Goal: Task Accomplishment & Management: Manage account settings

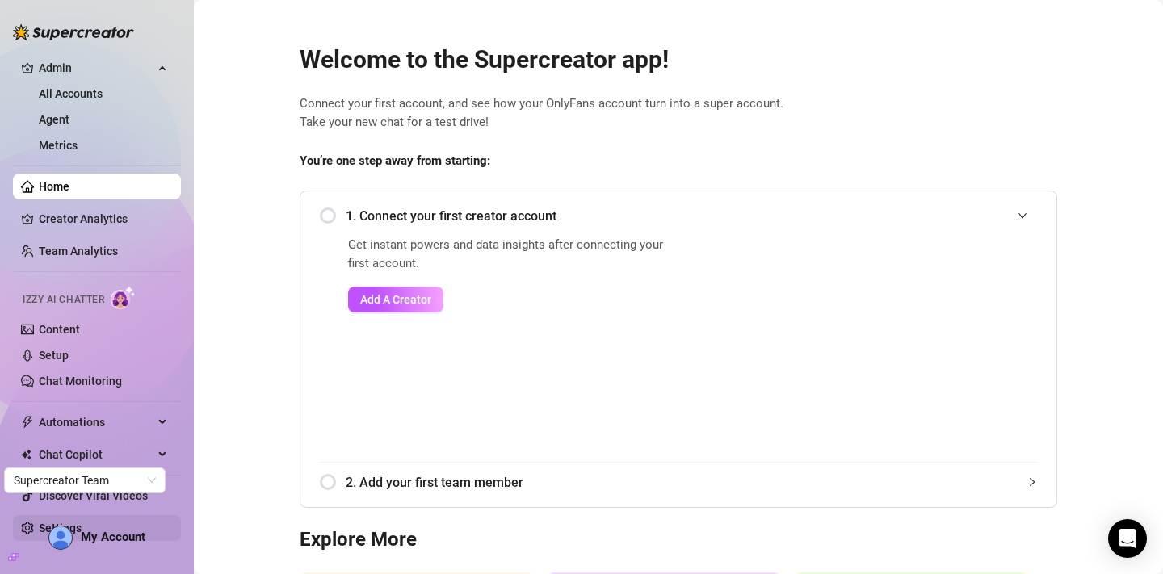
click at [39, 522] on link "Settings" at bounding box center [60, 528] width 43 height 13
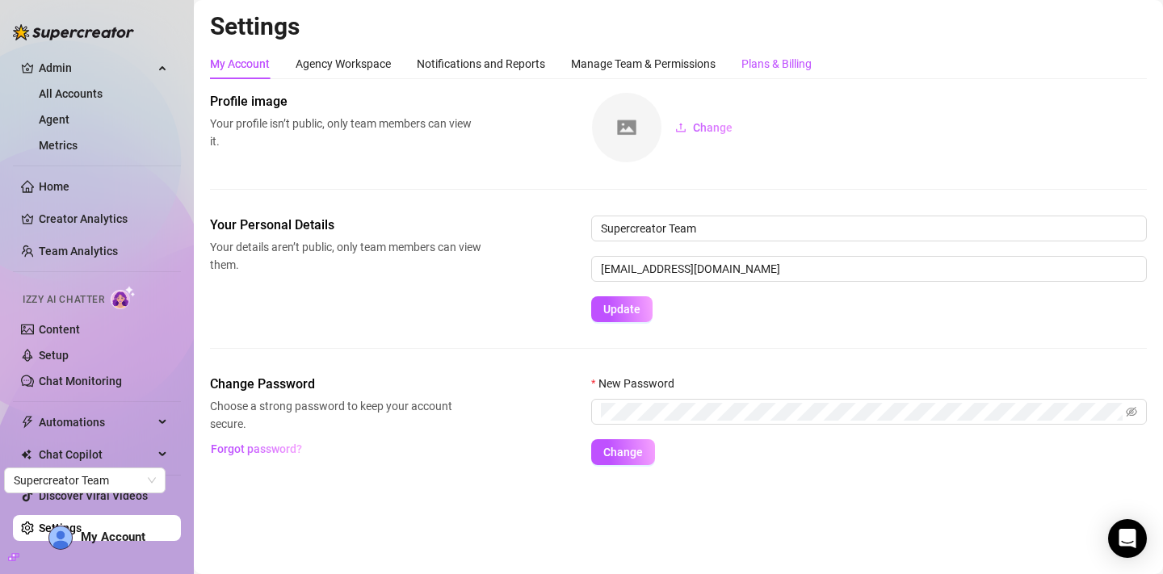
click at [794, 59] on div "Plans & Billing" at bounding box center [776, 64] width 70 height 18
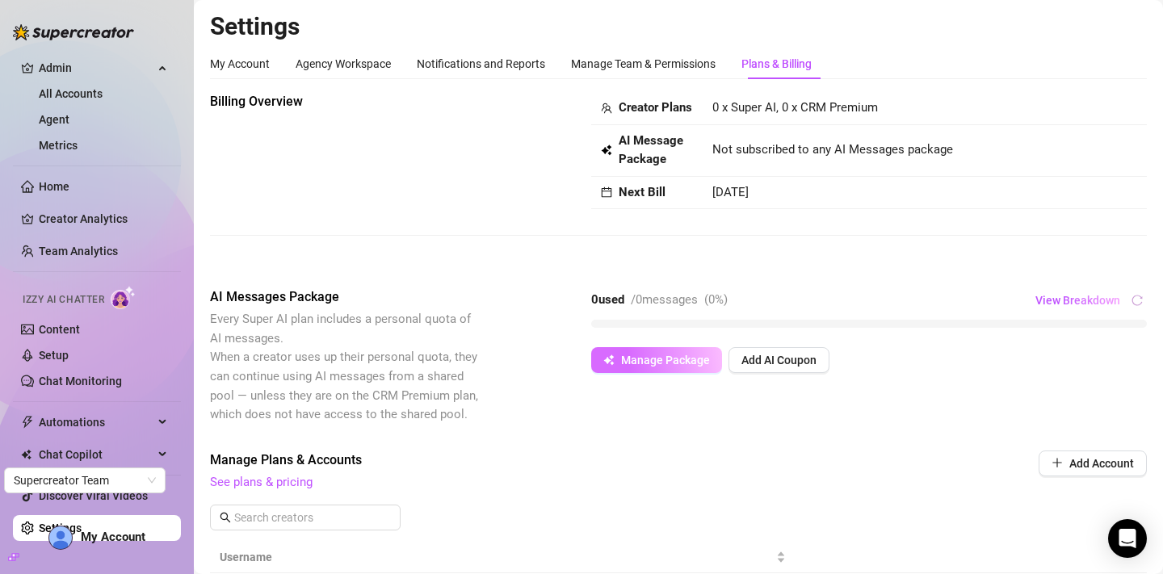
click at [661, 367] on span "Manage Package" at bounding box center [665, 360] width 89 height 13
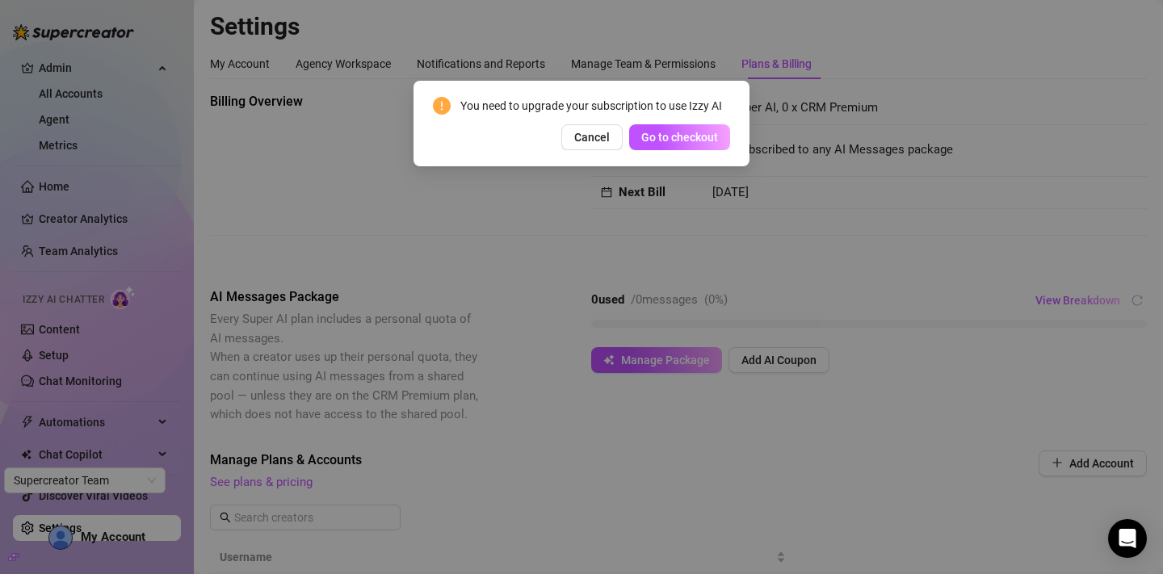
click at [567, 198] on div "You need to upgrade your subscription to use Izzy AI Cancel Go to checkout" at bounding box center [581, 287] width 1163 height 574
click at [592, 138] on span "Cancel" at bounding box center [592, 137] width 36 height 13
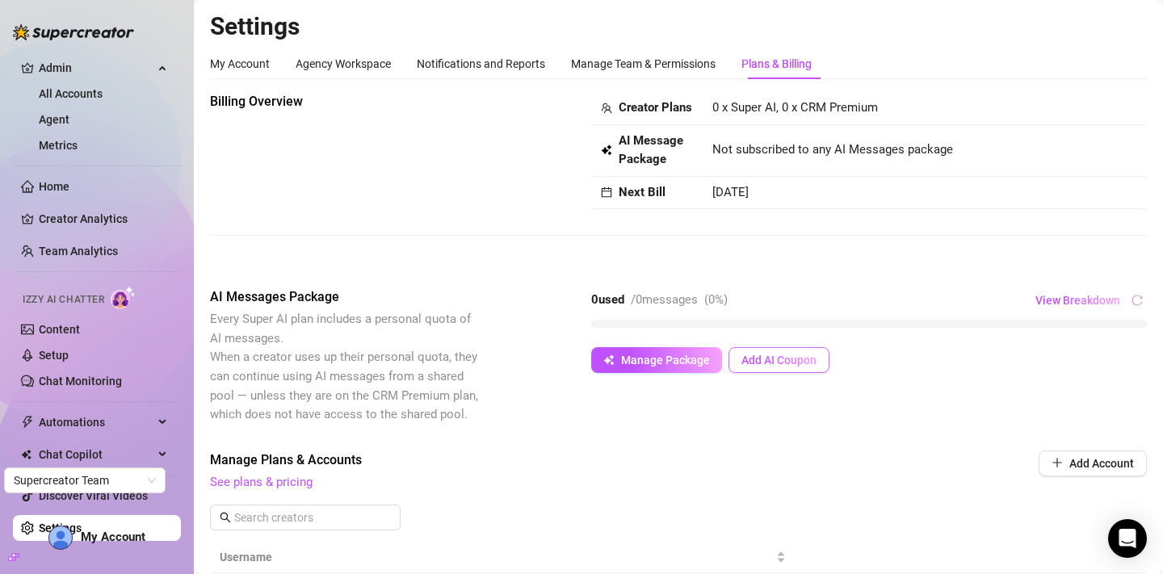
click at [767, 367] on span "Add AI Coupon" at bounding box center [778, 360] width 75 height 13
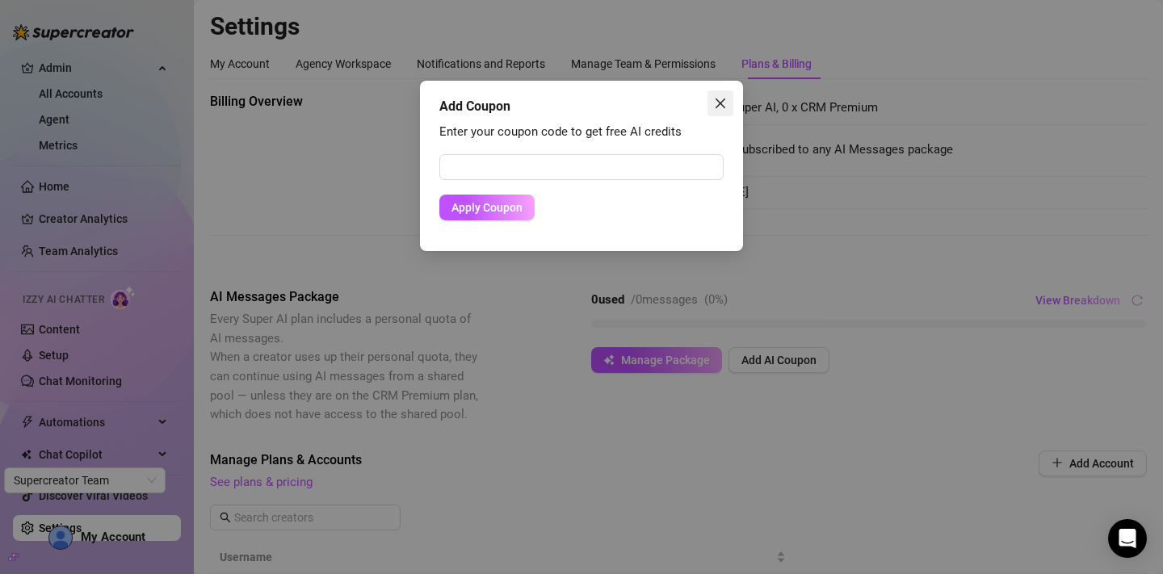
click at [727, 106] on span "Close" at bounding box center [720, 103] width 26 height 13
